Goal: Transaction & Acquisition: Purchase product/service

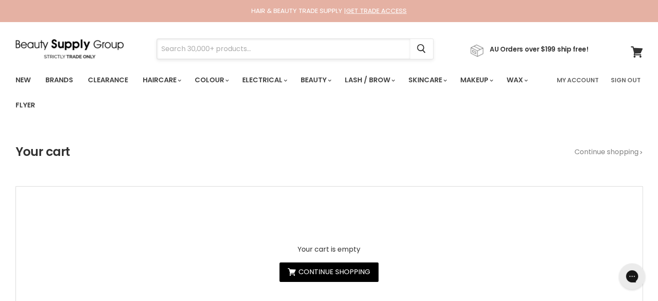
paste input "ALFAPARF SEMI DI LINO NUTRITIVE"
type input "ALFAPARF SEMI DI LINO NUTRITIVE"
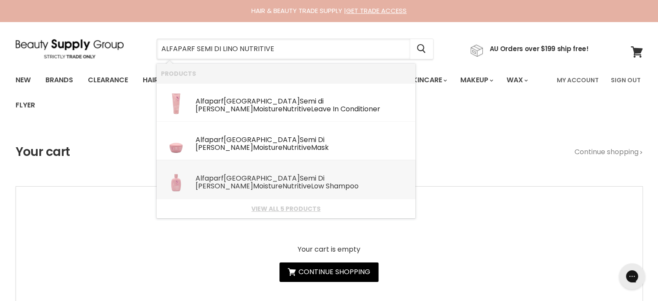
click at [240, 175] on div "Alfaparf Milano Semi Di Lino Moisture Nutritive Low Shampoo" at bounding box center [303, 182] width 215 height 16
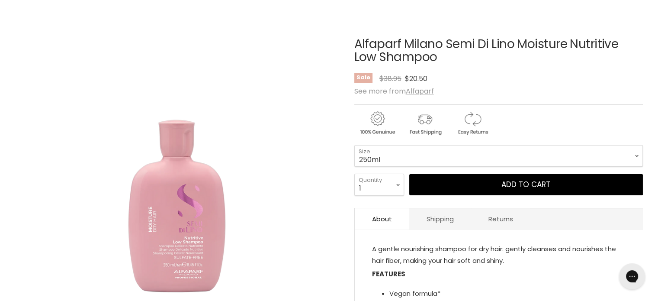
scroll to position [130, 0]
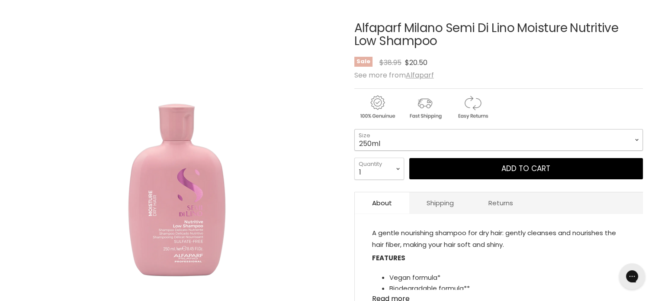
click at [430, 136] on select "250ml 1 Litre" at bounding box center [498, 140] width 289 height 22
click at [354, 129] on select "250ml 1 Litre" at bounding box center [498, 140] width 289 height 22
select select "1 Litre"
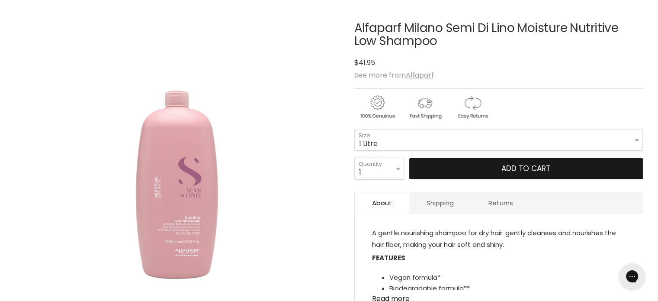
click at [495, 169] on button "Add to cart" at bounding box center [526, 169] width 234 height 22
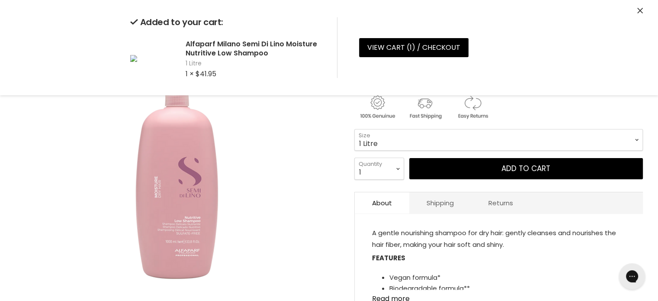
click at [637, 9] on icon "Close" at bounding box center [640, 11] width 6 height 6
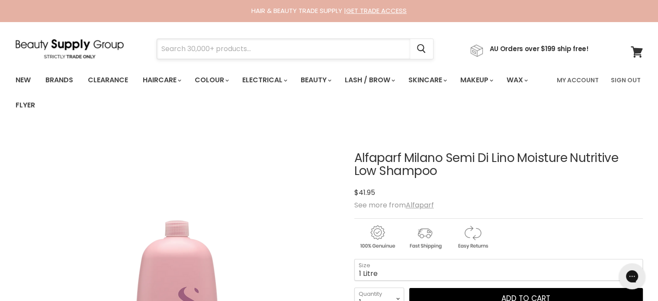
paste input "ALFAPARF SEMI DI LINO NUTRITIVE"
type input "ALFAPARF SEMI DI LINO NUTRITIVE"
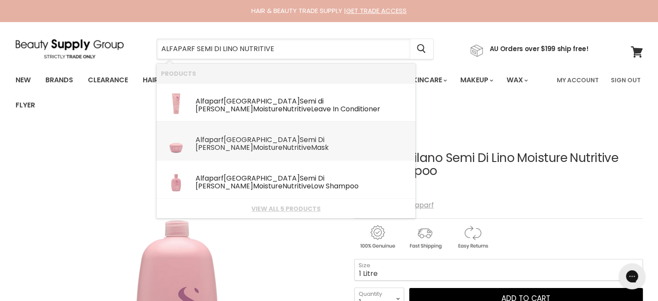
click at [300, 143] on b "Semi" at bounding box center [308, 140] width 16 height 10
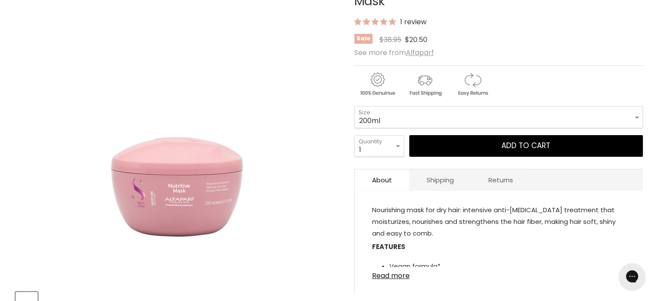
scroll to position [173, 0]
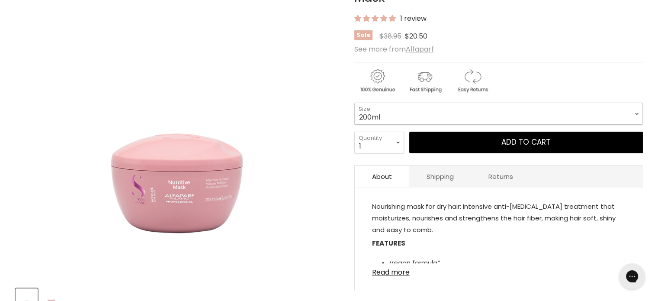
click at [384, 122] on select "200ml 500ml" at bounding box center [498, 114] width 289 height 22
click at [354, 103] on select "200ml 500ml" at bounding box center [498, 114] width 289 height 22
select select "500ml"
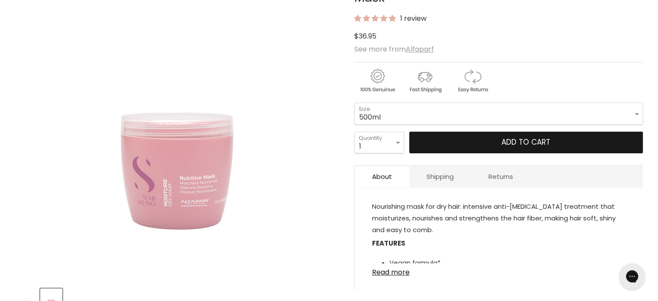
click at [498, 146] on button "Add to cart" at bounding box center [526, 143] width 234 height 22
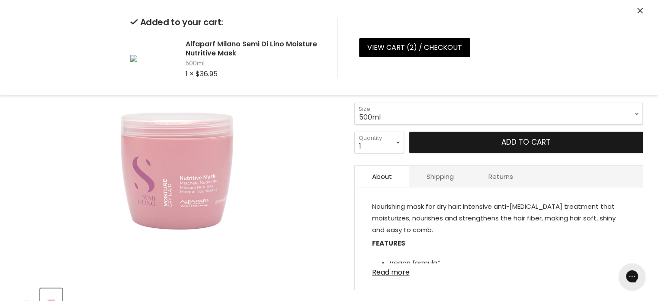
click at [508, 140] on button "Add to cart" at bounding box center [526, 143] width 234 height 22
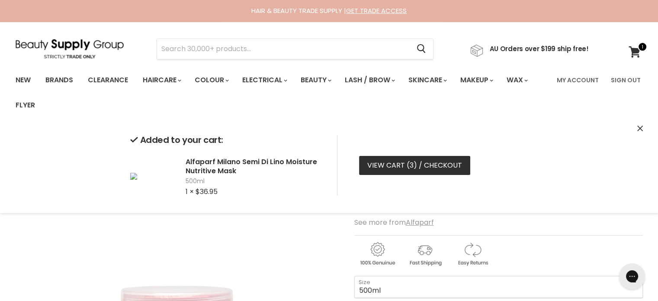
click at [388, 162] on link "View cart ( 3 ) / Checkout" at bounding box center [414, 165] width 111 height 19
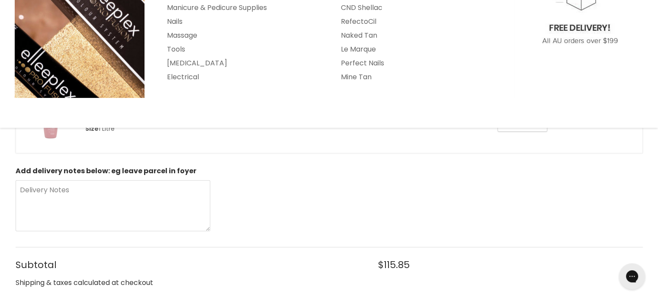
scroll to position [173, 0]
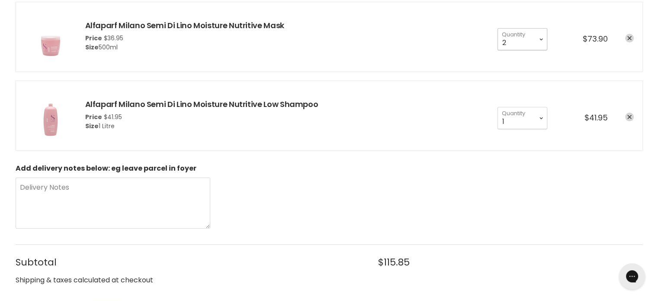
click at [539, 40] on select "1 2 3 4 5 6 7 8 9 10+" at bounding box center [523, 39] width 50 height 22
select select "1"
click at [498, 28] on select "1 2 3 4 5 6 7 8 9 10+" at bounding box center [523, 39] width 50 height 22
type input "1"
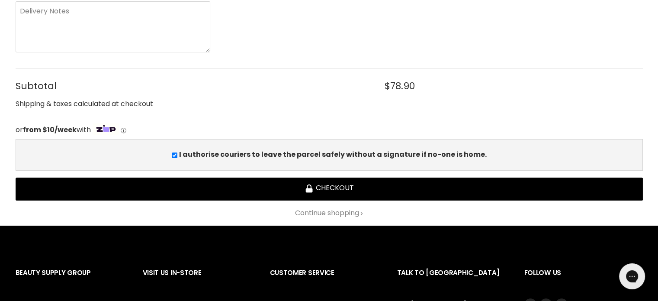
scroll to position [433, 0]
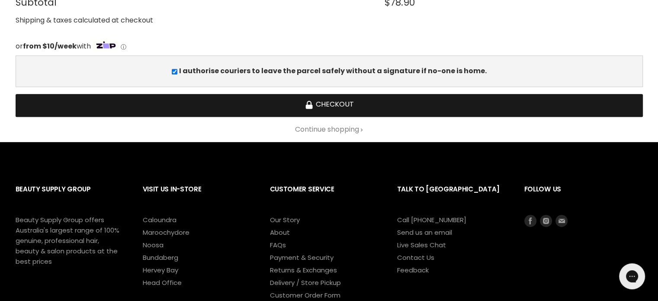
drag, startPoint x: 309, startPoint y: 105, endPoint x: 301, endPoint y: 105, distance: 7.8
click at [309, 105] on icon "Checkout" at bounding box center [308, 106] width 7 height 4
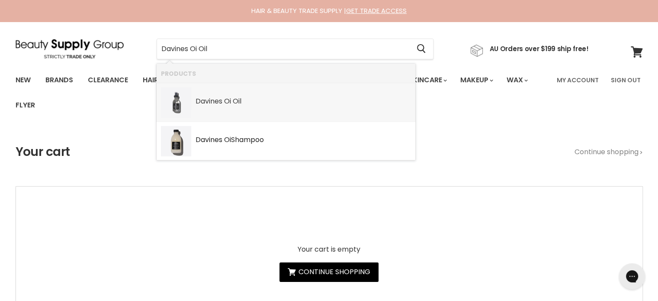
click at [227, 103] on b "Oi" at bounding box center [227, 101] width 7 height 10
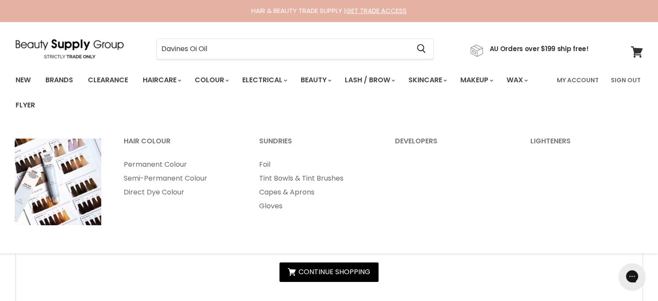
type input "Davines Oi Oil"
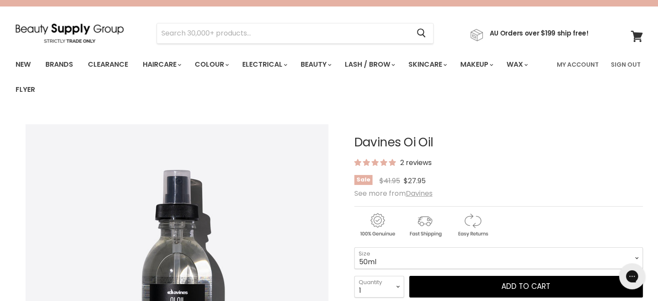
scroll to position [43, 0]
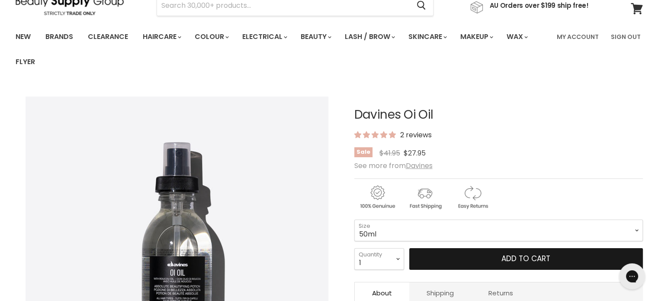
click at [488, 262] on button "Add to cart" at bounding box center [526, 259] width 234 height 22
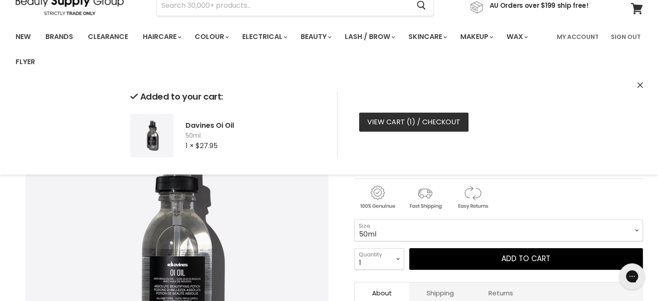
click at [388, 127] on link "View cart ( 1 ) / Checkout" at bounding box center [413, 121] width 109 height 19
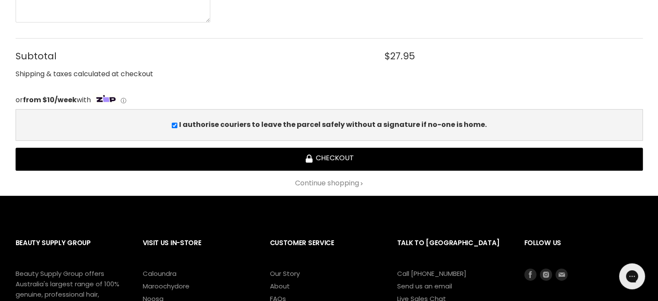
scroll to position [303, 0]
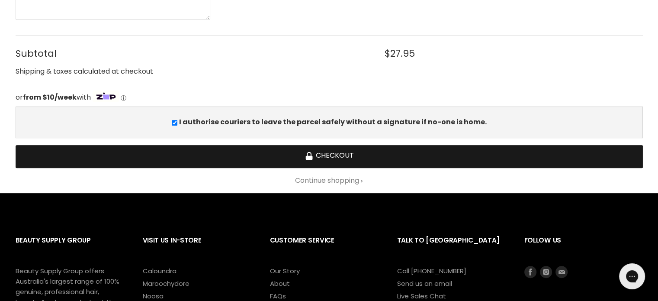
click at [344, 157] on button "Checkout" at bounding box center [329, 156] width 627 height 23
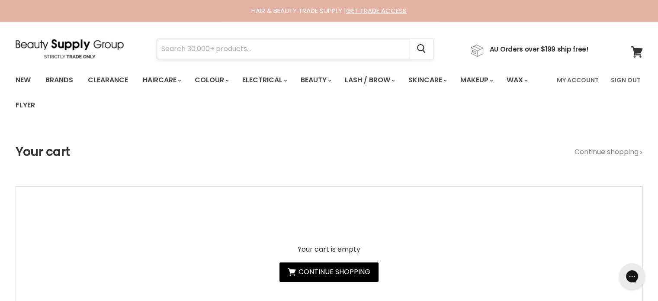
click at [206, 47] on input "Search" at bounding box center [283, 49] width 253 height 20
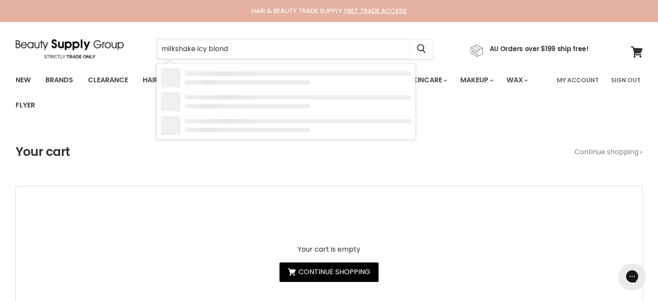
type input "milkshake icy blonde"
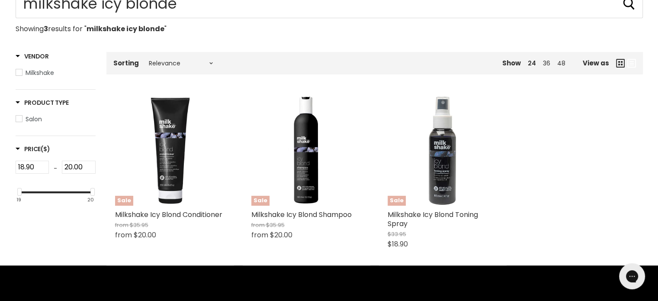
scroll to position [260, 0]
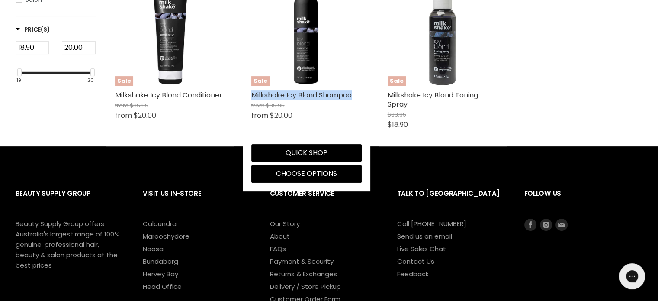
drag, startPoint x: 248, startPoint y: 92, endPoint x: 355, endPoint y: 91, distance: 106.4
click at [362, 92] on div "Sale Milkshake Icy Blond Shampoo from $35.95 from $20.00 Milkshake Quick shop C…" at bounding box center [307, 79] width 128 height 224
click at [300, 175] on span "Choose options" at bounding box center [306, 173] width 61 height 10
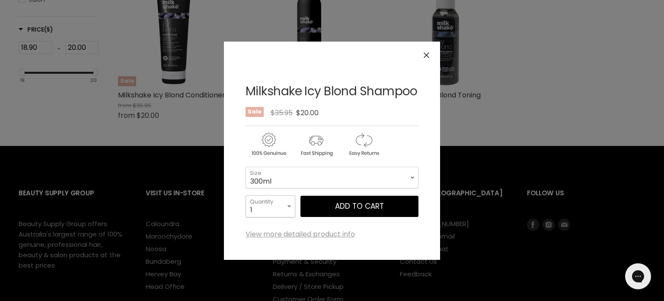
click at [284, 209] on select "1 2 3 4 5 6 7 8 9 10+" at bounding box center [271, 206] width 50 height 22
select select "3"
click at [246, 195] on select "1 2 3 4 5 6 7 8 9 10+" at bounding box center [271, 206] width 50 height 22
type input "3"
click at [360, 202] on span "Add to cart" at bounding box center [359, 206] width 49 height 10
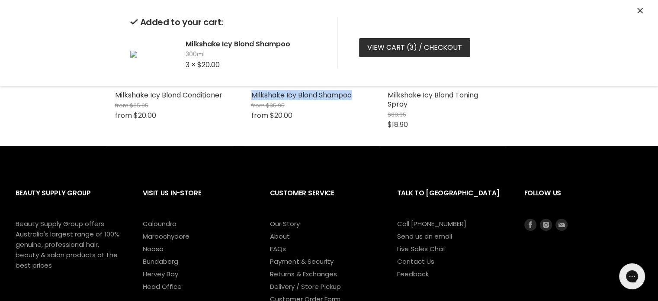
click at [421, 51] on link "View cart ( 3 ) / Checkout" at bounding box center [414, 47] width 111 height 19
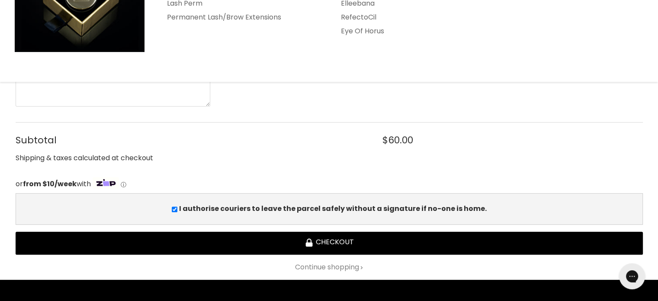
scroll to position [389, 0]
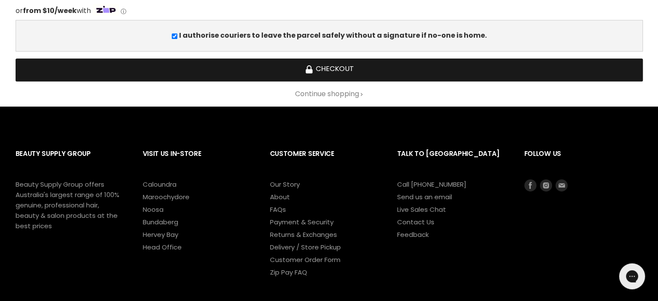
click at [338, 69] on button "Checkout" at bounding box center [329, 69] width 627 height 23
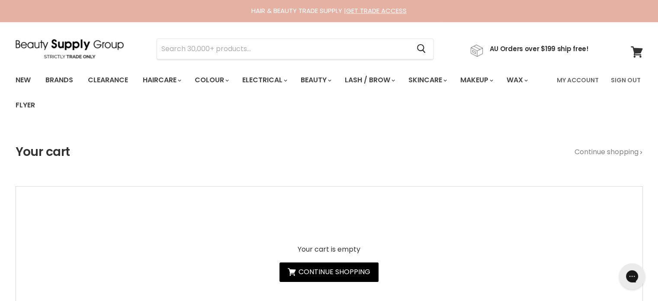
type input "Simplicité Damask Rose Antioxidant Day Cream"
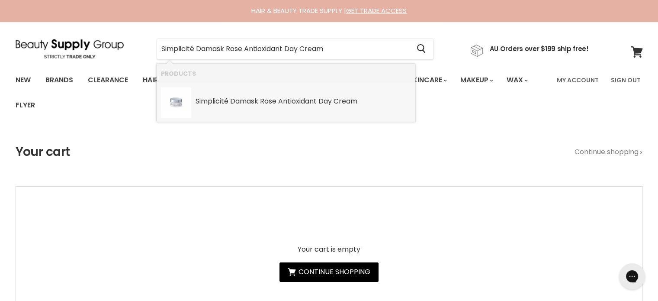
click at [229, 103] on div "Simplicité Damask Rose Antioxidant Day Cream" at bounding box center [303, 101] width 215 height 9
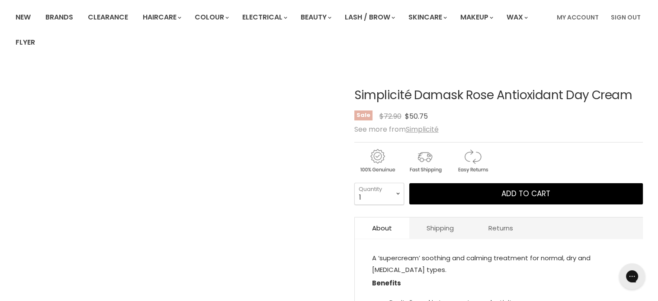
scroll to position [87, 0]
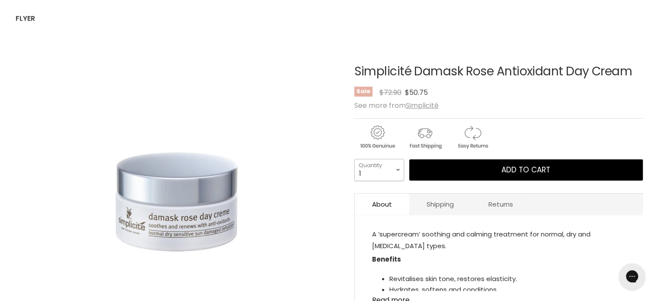
click at [395, 168] on select "1 2 3 4 5 6 7 8 9 10+" at bounding box center [379, 170] width 50 height 22
select select "2"
click at [354, 159] on select "1 2 3 4 5 6 7 8 9 10+" at bounding box center [379, 170] width 50 height 22
type input "2"
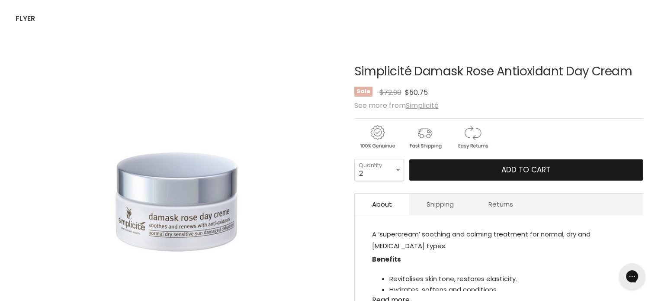
click at [512, 169] on span "Add to cart" at bounding box center [525, 169] width 49 height 10
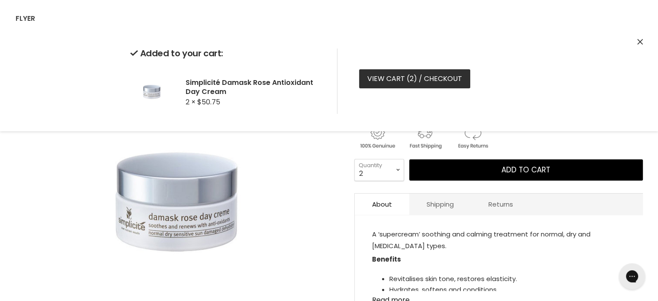
click at [386, 79] on link "View cart ( 2 ) / Checkout" at bounding box center [414, 78] width 111 height 19
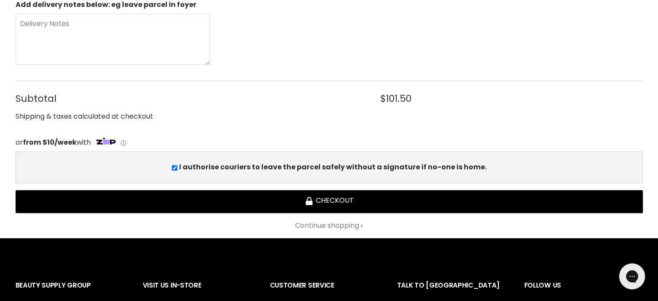
scroll to position [260, 0]
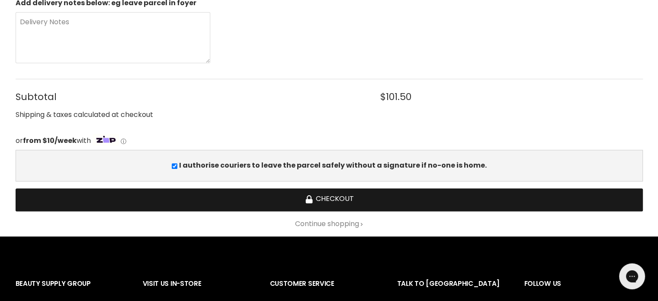
click at [340, 195] on button "Checkout" at bounding box center [329, 199] width 627 height 23
